Goal: Navigation & Orientation: Find specific page/section

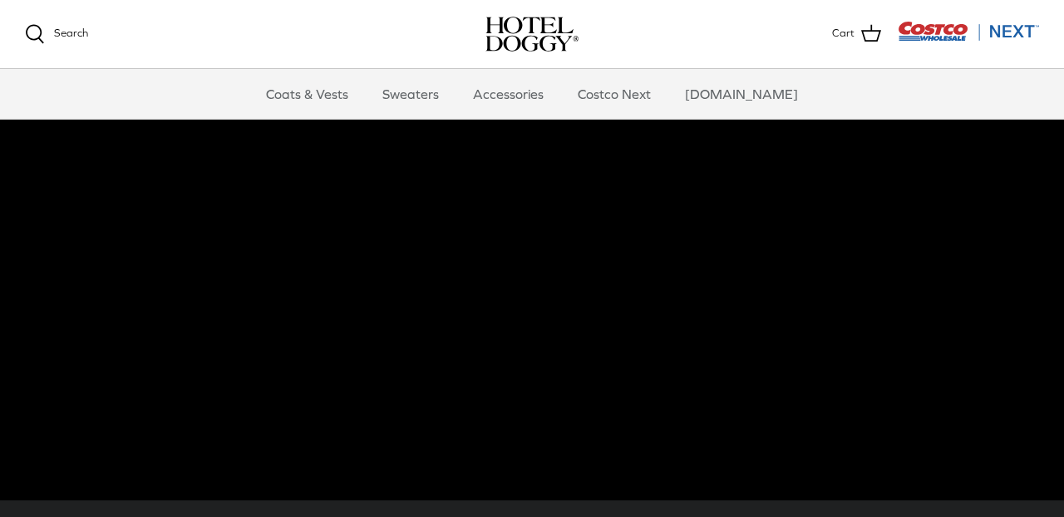
scroll to position [113, 0]
click at [514, 95] on link "Accessories" at bounding box center [508, 94] width 101 height 50
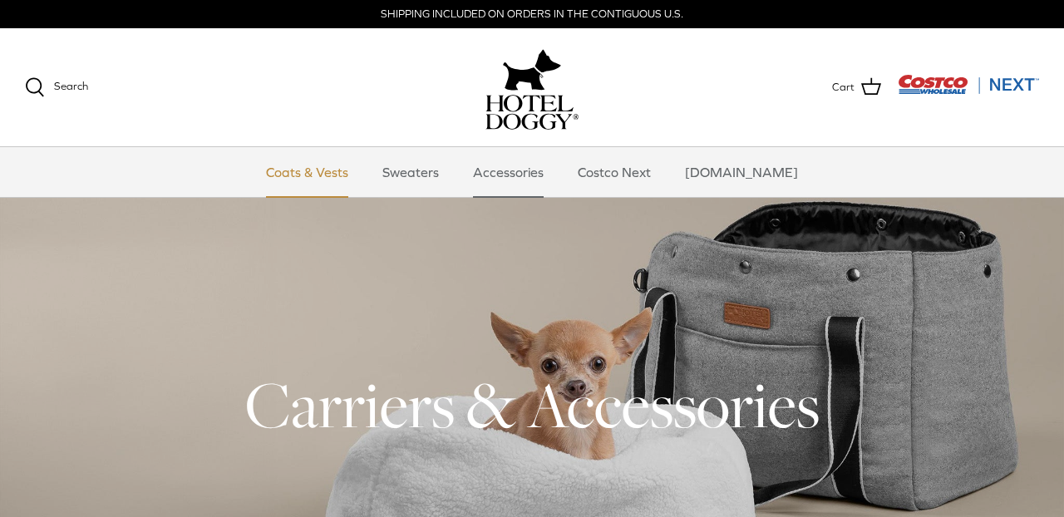
click at [361, 182] on link "Coats & Vests" at bounding box center [307, 172] width 112 height 50
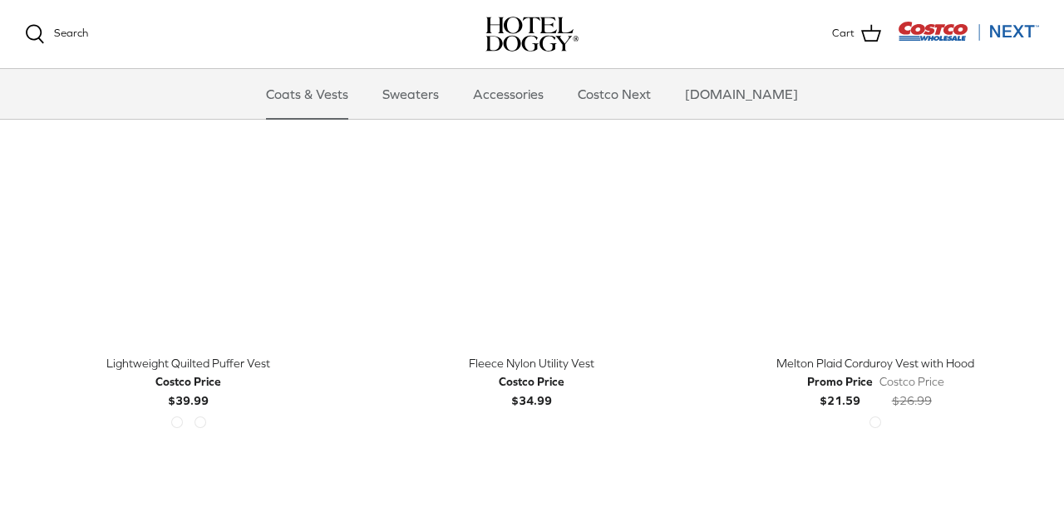
scroll to position [1852, 0]
